Goal: Task Accomplishment & Management: Use online tool/utility

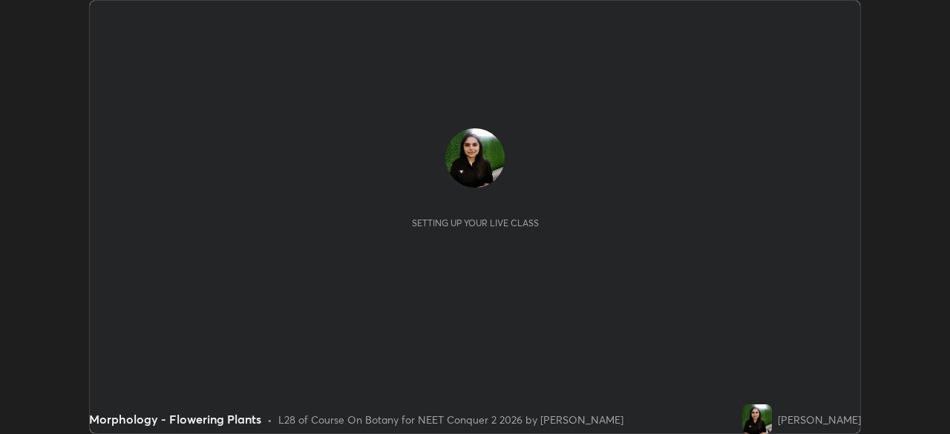
scroll to position [434, 950]
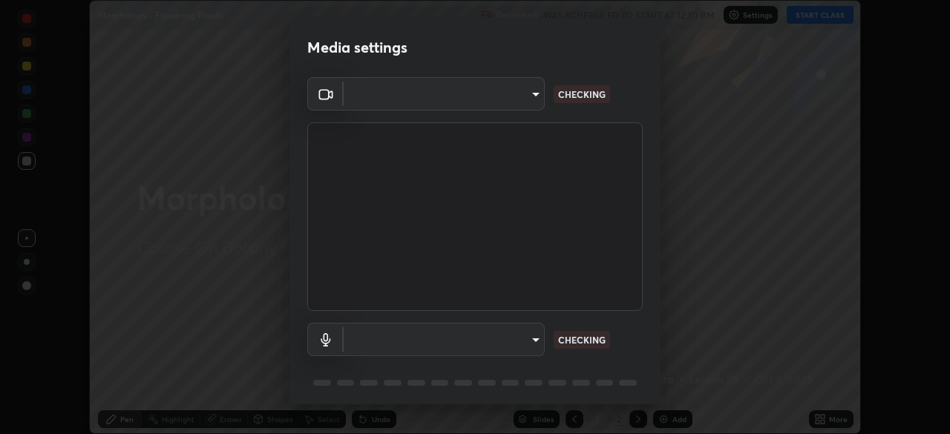
type input "1ebbe5752feb64f56c8c2ea118ab8786e931b8e280c4254c16e60950b1c2e0b6"
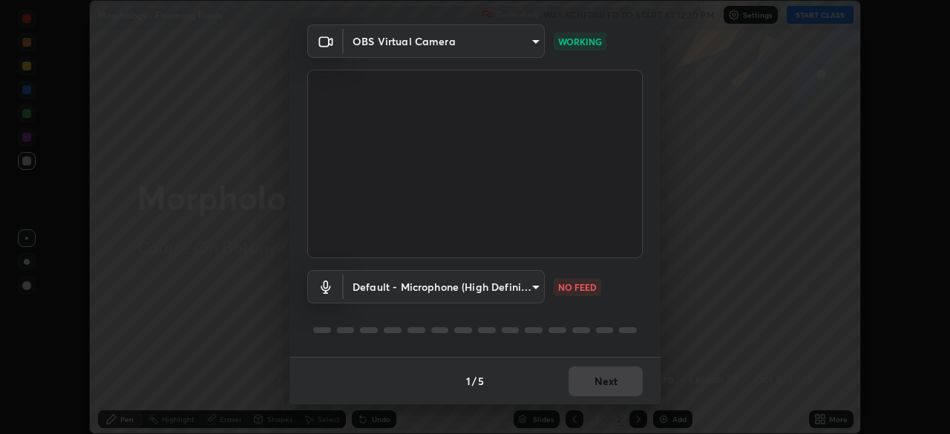
click at [532, 281] on body "Erase all Morphology - Flowering Plants Recording WAS SCHEDULED TO START AT 12:…" at bounding box center [475, 217] width 950 height 434
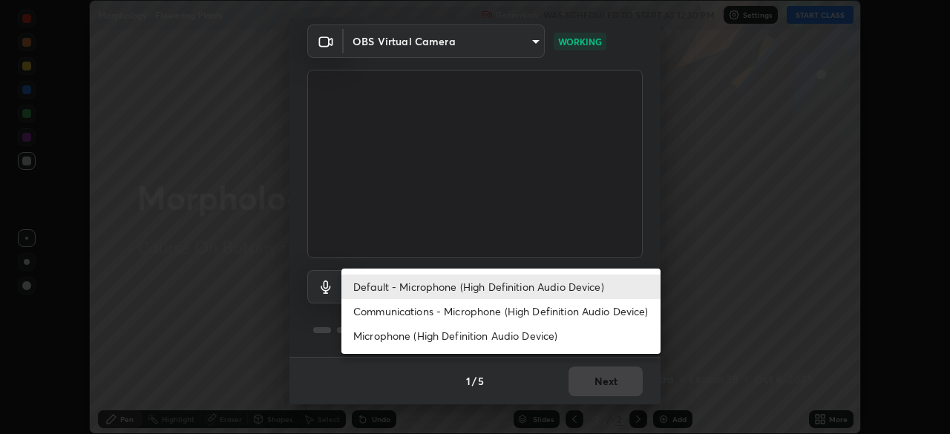
click at [610, 310] on li "Communications - Microphone (High Definition Audio Device)" at bounding box center [500, 311] width 319 height 24
type input "communications"
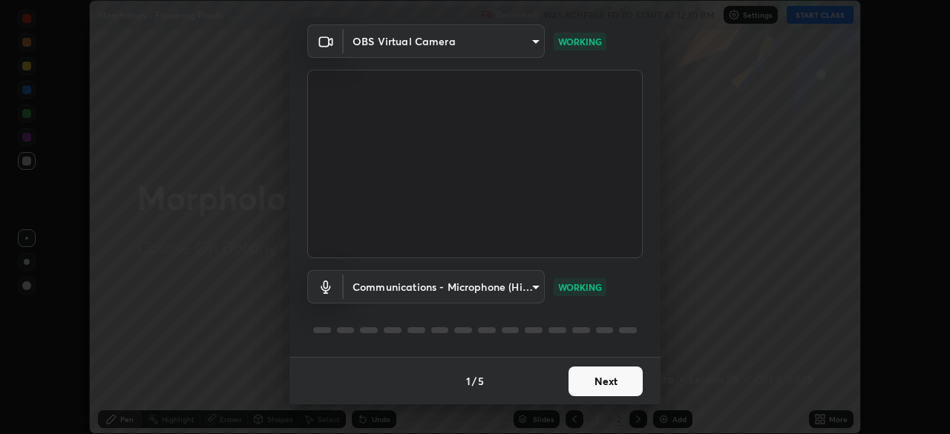
click at [625, 375] on button "Next" at bounding box center [605, 382] width 74 height 30
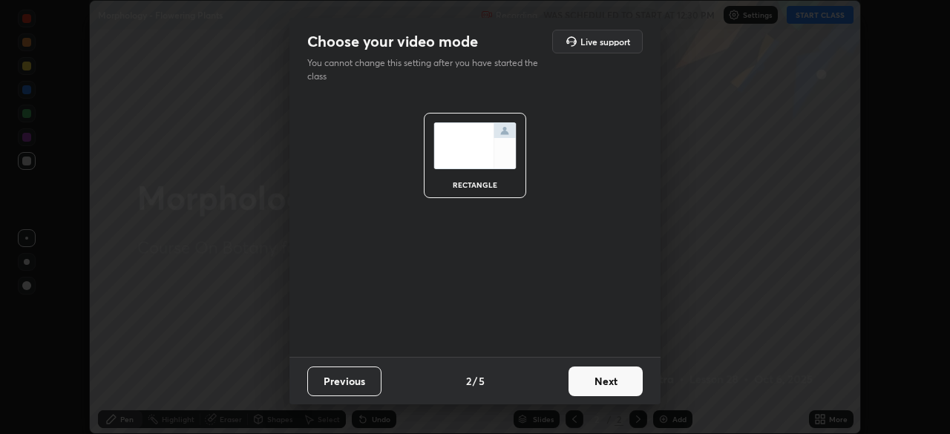
scroll to position [0, 0]
click at [626, 378] on button "Next" at bounding box center [605, 382] width 74 height 30
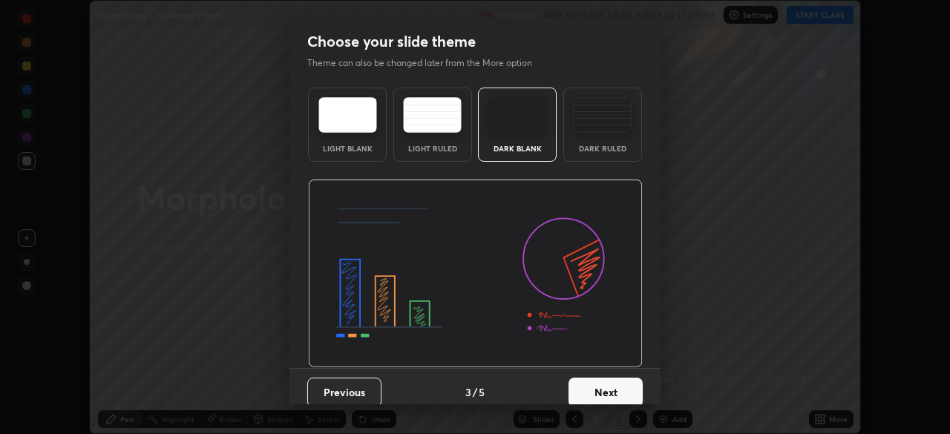
click at [627, 383] on button "Next" at bounding box center [605, 393] width 74 height 30
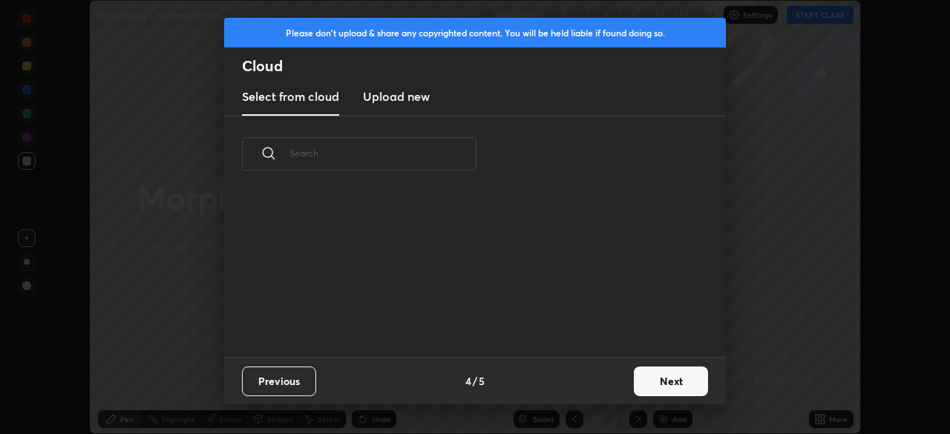
click at [657, 381] on button "Next" at bounding box center [671, 382] width 74 height 30
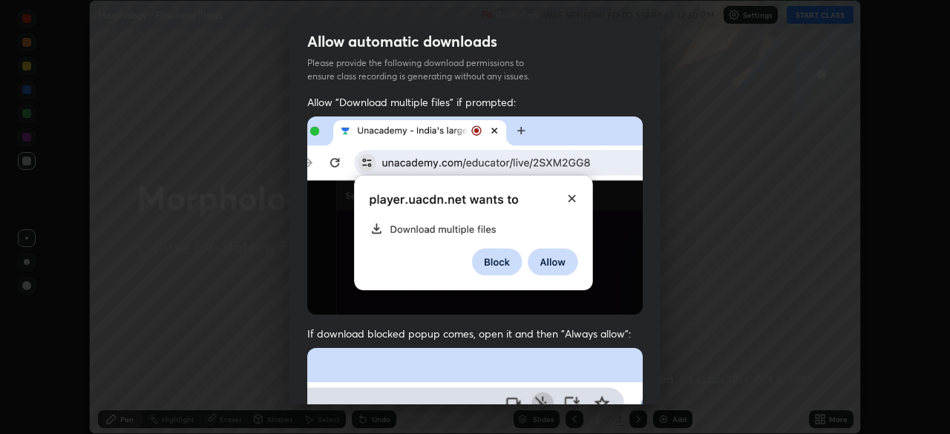
click at [617, 220] on img at bounding box center [474, 215] width 335 height 198
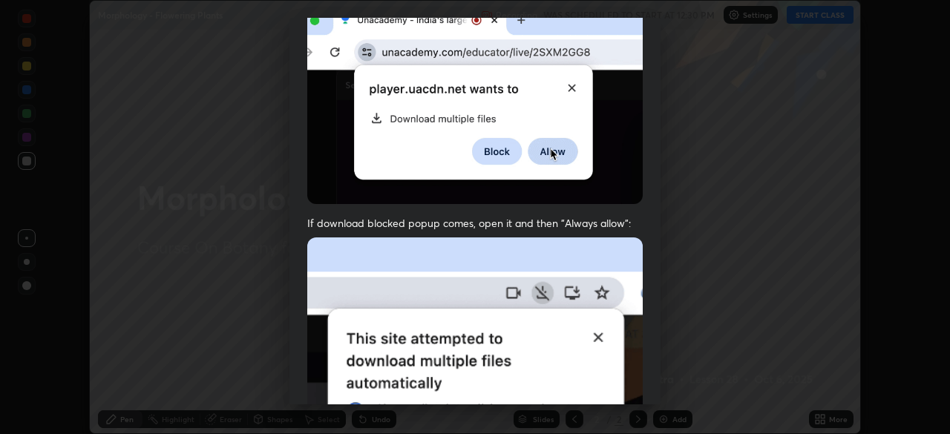
scroll to position [355, 0]
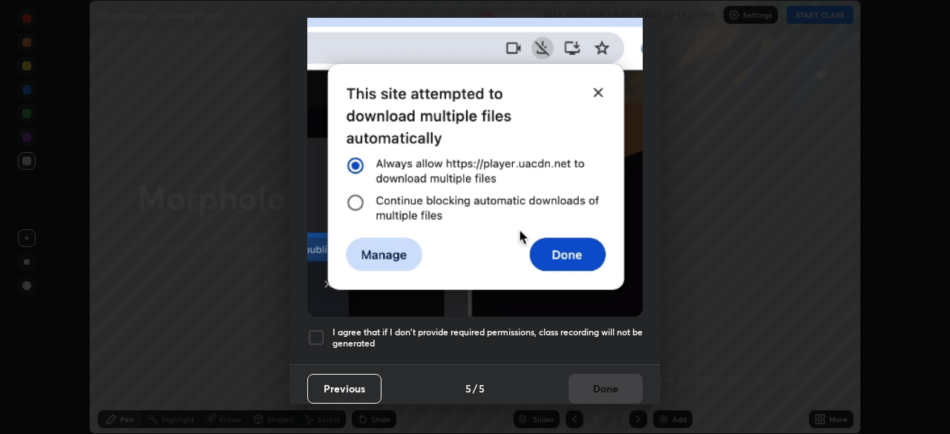
click at [335, 330] on h5 "I agree that if I don't provide required permissions, class recording will not …" at bounding box center [487, 337] width 310 height 23
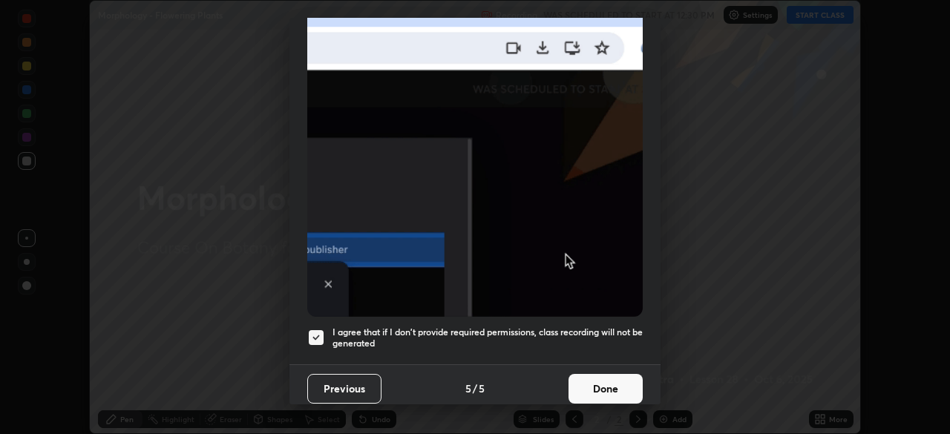
click at [603, 382] on button "Done" at bounding box center [605, 389] width 74 height 30
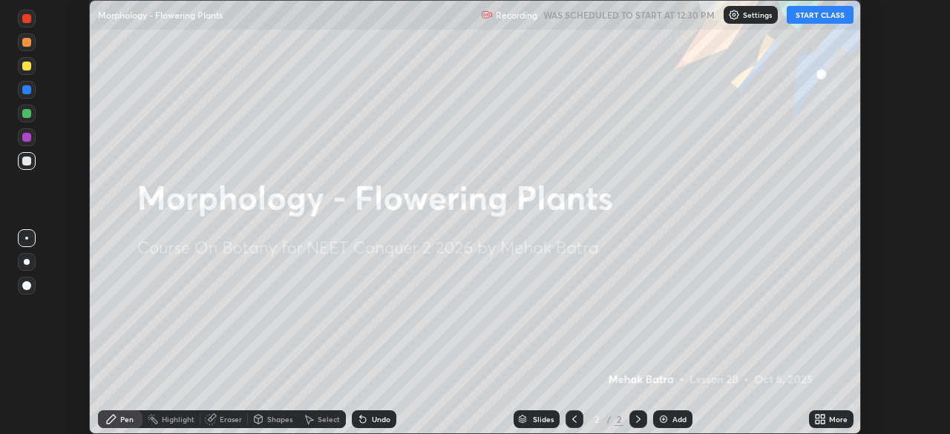
click at [815, 15] on button "START CLASS" at bounding box center [820, 15] width 67 height 18
